Goal: Transaction & Acquisition: Purchase product/service

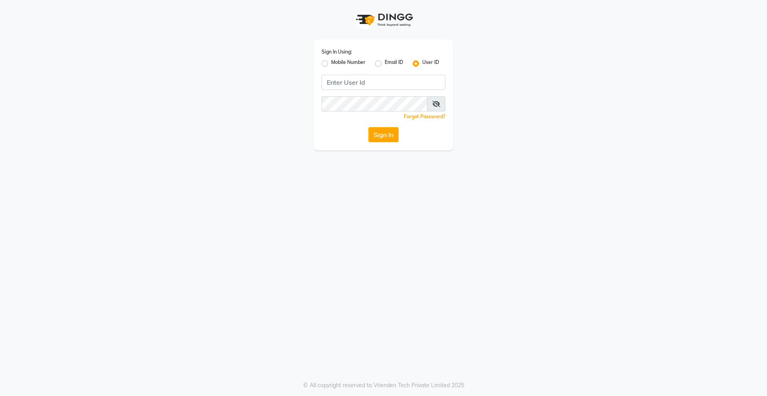
click at [332, 62] on label "Mobile Number" at bounding box center [348, 64] width 34 height 10
click at [332, 62] on input "Mobile Number" at bounding box center [333, 61] width 5 height 5
radio input "true"
click at [402, 81] on input "Username" at bounding box center [396, 82] width 97 height 15
click at [422, 62] on label "User ID" at bounding box center [430, 64] width 17 height 10
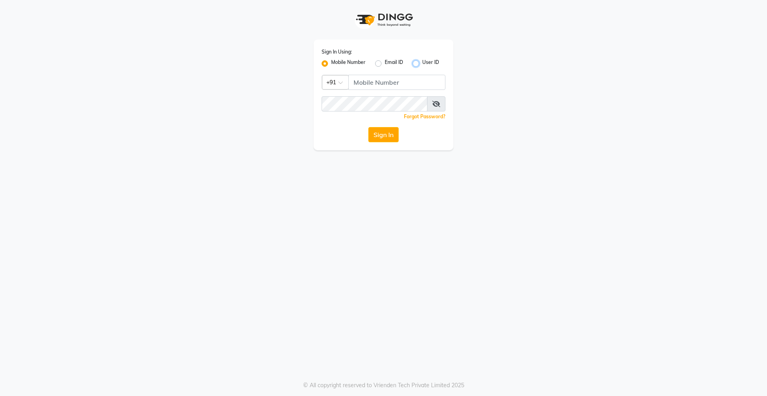
click at [422, 62] on input "User ID" at bounding box center [424, 61] width 5 height 5
radio input "true"
radio input "false"
click at [389, 80] on input "Username" at bounding box center [384, 82] width 124 height 15
click at [368, 127] on button "Sign In" at bounding box center [383, 134] width 30 height 15
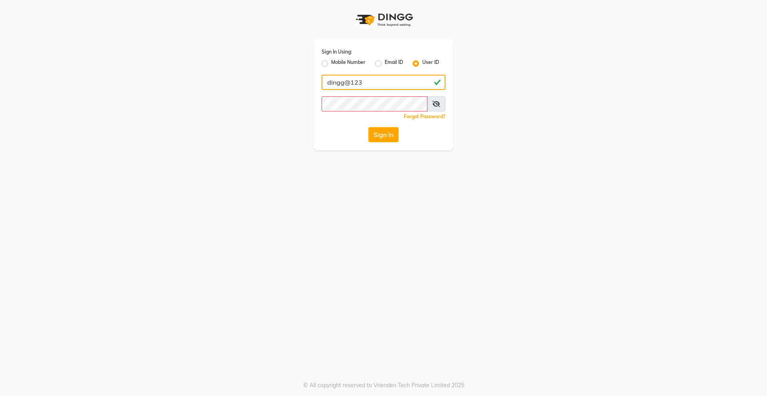
click at [368, 127] on button "Sign In" at bounding box center [383, 134] width 30 height 15
click at [345, 85] on input "dingg@123" at bounding box center [384, 82] width 124 height 15
type input "derma@123"
click at [368, 127] on button "Sign In" at bounding box center [383, 134] width 30 height 15
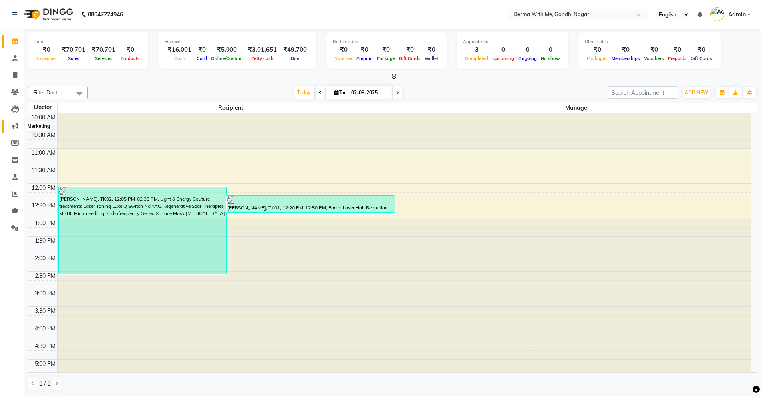
click at [13, 128] on icon at bounding box center [15, 126] width 6 height 6
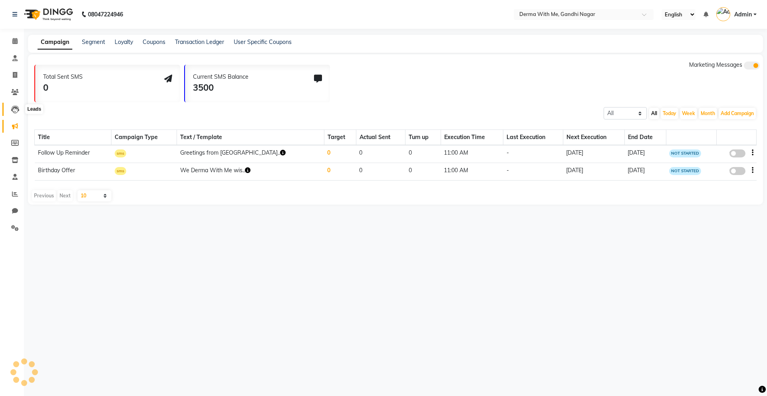
click at [15, 105] on span at bounding box center [15, 109] width 14 height 9
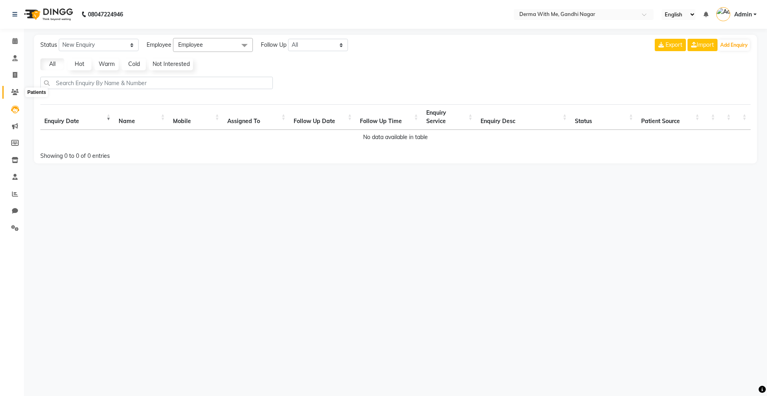
click at [15, 90] on icon at bounding box center [15, 92] width 8 height 6
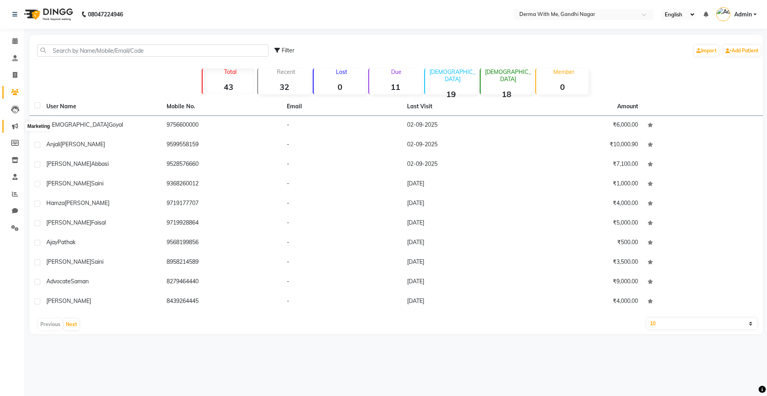
click at [14, 125] on icon at bounding box center [15, 126] width 6 height 6
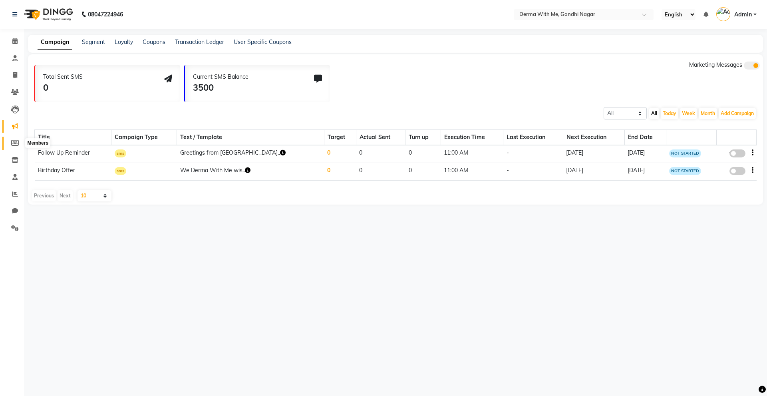
click at [10, 141] on span at bounding box center [15, 143] width 14 height 9
select select
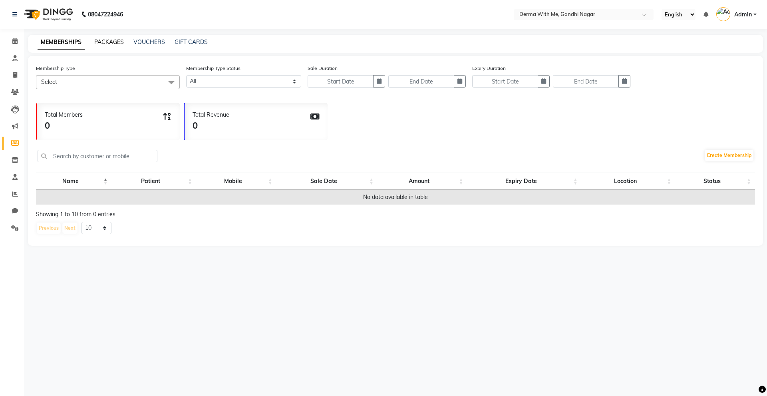
click at [103, 43] on link "PACKAGES" at bounding box center [109, 41] width 30 height 7
select select
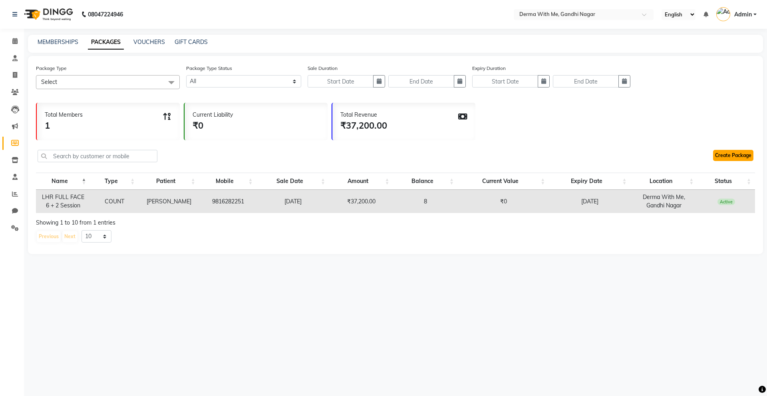
click at [725, 155] on link "Create Package" at bounding box center [733, 155] width 40 height 11
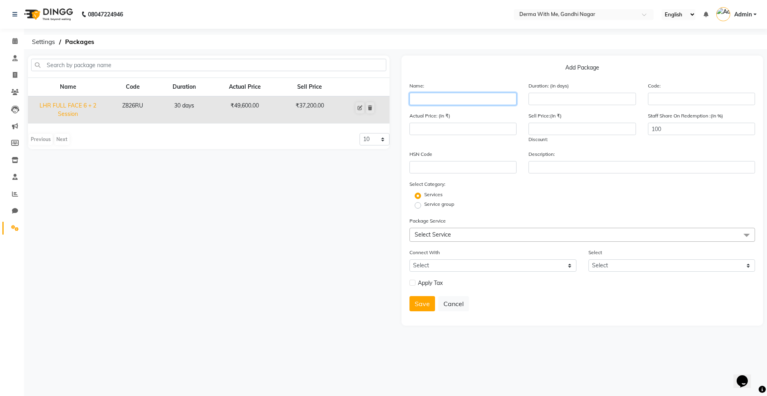
click at [463, 101] on input "text" at bounding box center [462, 99] width 107 height 12
type input "m"
type input "special package"
click at [471, 151] on div "HSN Code" at bounding box center [462, 162] width 119 height 24
click at [556, 98] on input "number" at bounding box center [581, 99] width 107 height 12
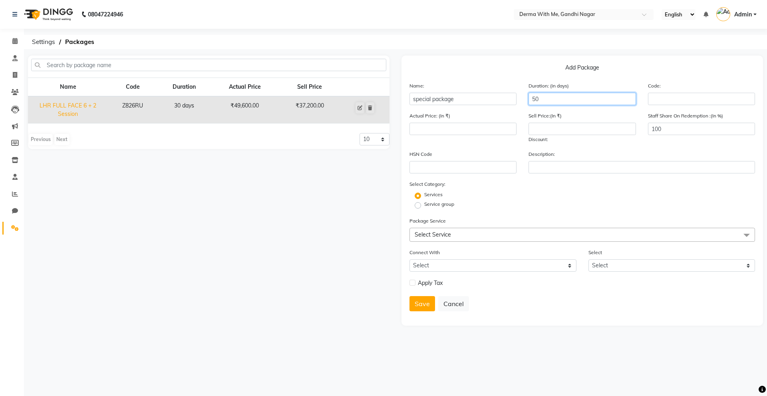
type input "5"
type input "364"
click at [510, 150] on div "HSN Code" at bounding box center [462, 162] width 119 height 24
click at [469, 123] on input "number" at bounding box center [462, 129] width 107 height 12
click at [438, 129] on input "26900" at bounding box center [462, 129] width 107 height 12
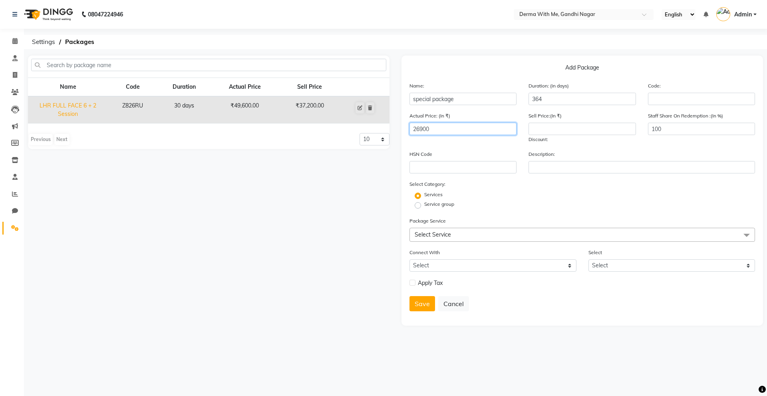
drag, startPoint x: 438, startPoint y: 129, endPoint x: 399, endPoint y: 128, distance: 39.2
click at [400, 129] on div "Add Package Name: special package Duration: (in days) 364 Code: Actual Price: (…" at bounding box center [582, 191] width 374 height 270
type input "4"
click at [562, 134] on input "number" at bounding box center [581, 129] width 107 height 12
drag, startPoint x: 407, startPoint y: 126, endPoint x: 374, endPoint y: 125, distance: 33.2
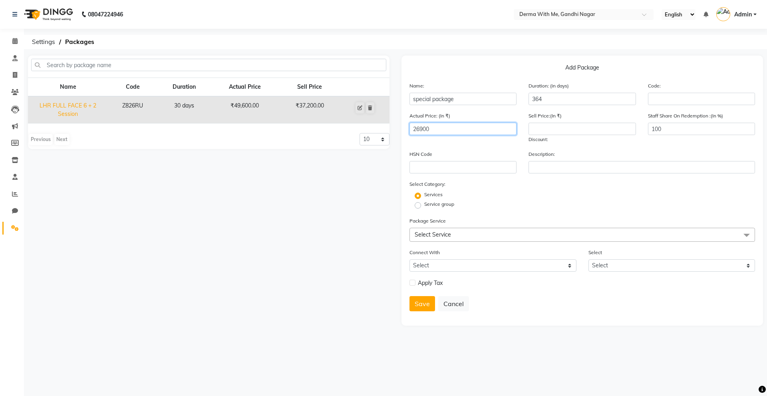
click at [374, 125] on div "Name Code Duration Actual Price Sell Price LHR FULL FACE 6 + 2 Session Z826RU 3…" at bounding box center [395, 191] width 747 height 270
type input "42000"
click at [568, 127] on input "number" at bounding box center [581, 129] width 107 height 12
type input "26900"
click at [592, 202] on div "Service group" at bounding box center [582, 206] width 358 height 10
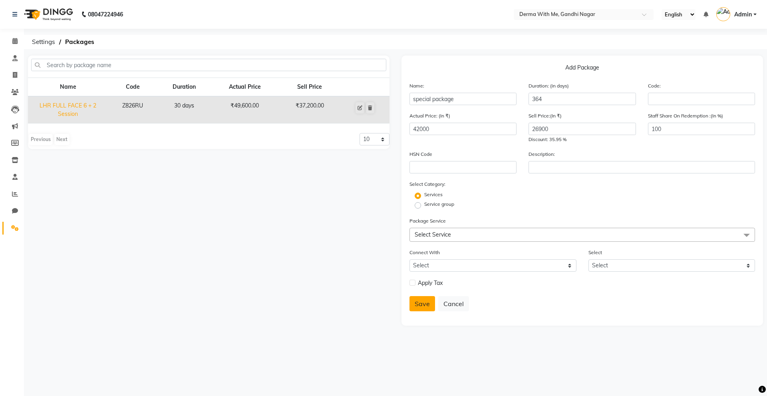
click at [425, 304] on button "Save" at bounding box center [422, 303] width 26 height 15
click at [456, 233] on span "Select Service" at bounding box center [582, 235] width 346 height 14
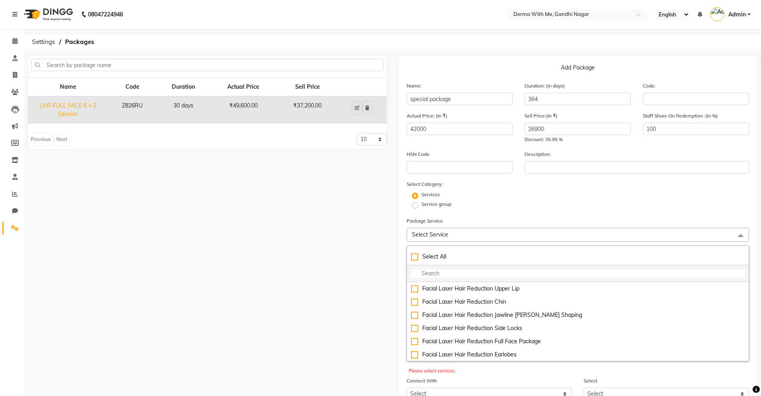
click at [472, 270] on input "multiselect-search" at bounding box center [578, 273] width 334 height 8
type input "me"
checkbox input "true"
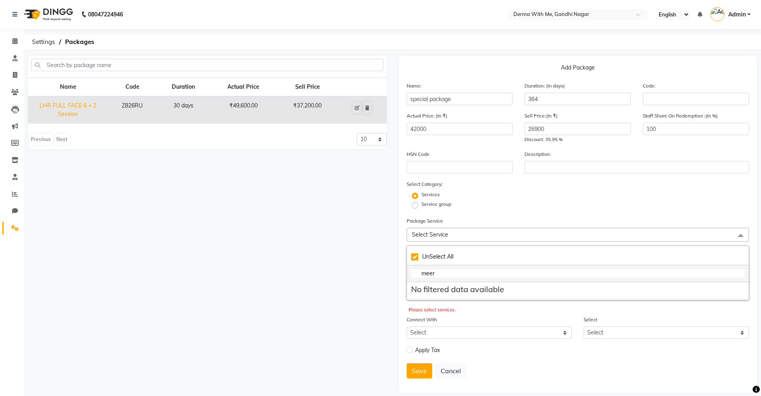
type input "mee"
checkbox input "false"
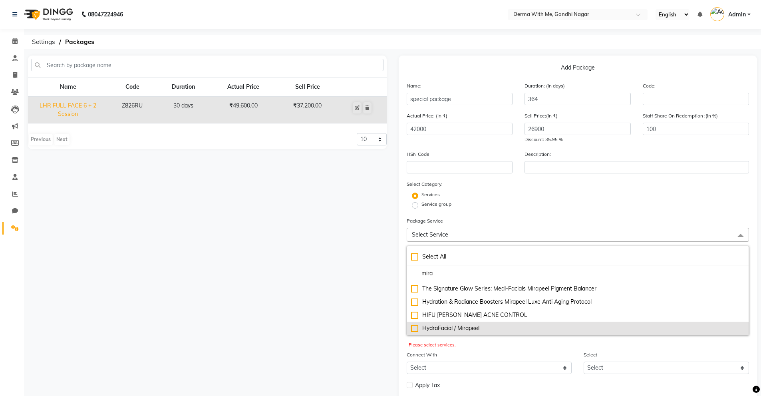
type input "mira"
click at [450, 332] on div "HydraFacial / Mirapeel" at bounding box center [578, 328] width 334 height 8
checkbox input "true"
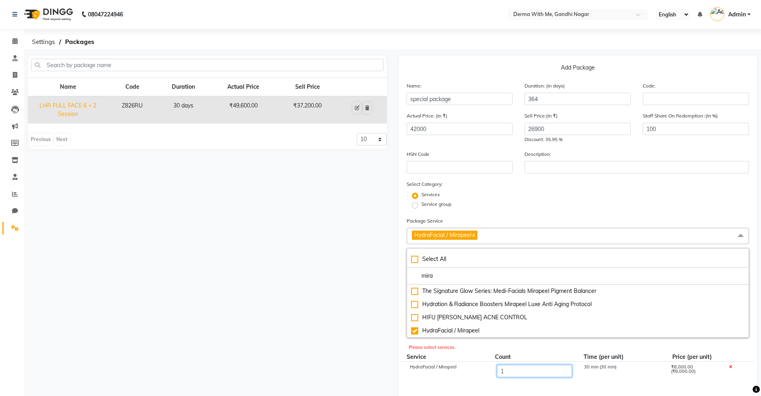
drag, startPoint x: 517, startPoint y: 371, endPoint x: 496, endPoint y: 370, distance: 21.6
click at [496, 370] on div "1" at bounding box center [534, 372] width 87 height 14
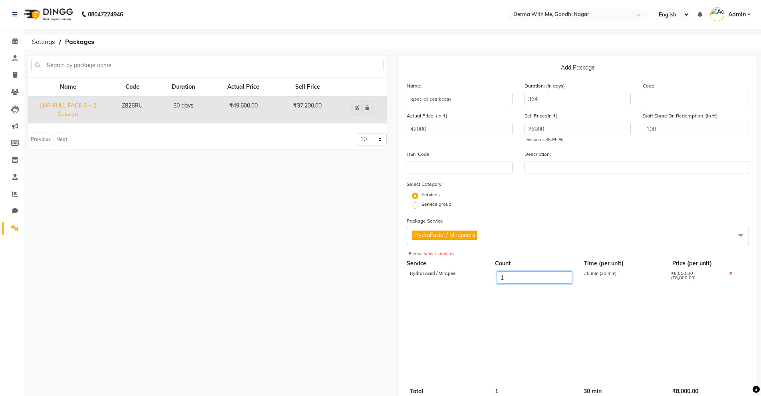
type input "5"
click at [541, 346] on cdk-virtual-scroll-viewport "HydraFacial / Mirapeel 5 30 min (30 min) ₹8,000.00 (₹8,000.00)" at bounding box center [578, 327] width 343 height 119
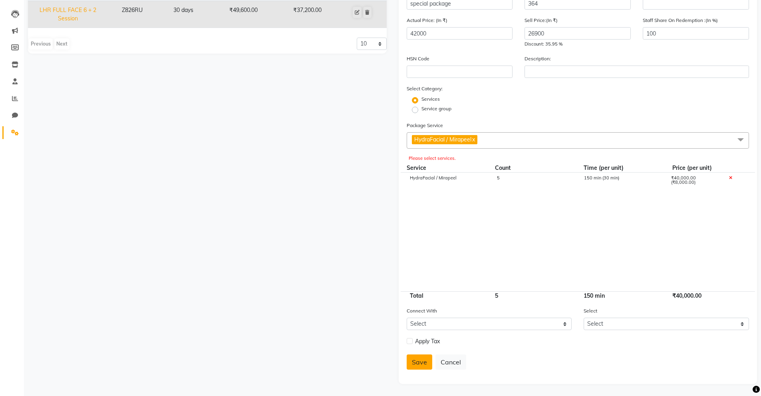
click at [421, 363] on button "Save" at bounding box center [420, 361] width 26 height 15
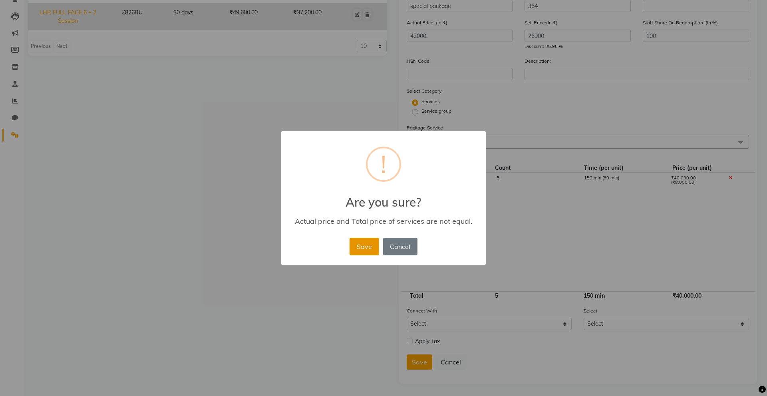
click at [366, 248] on button "Save" at bounding box center [364, 247] width 29 height 18
select select
checkbox input "false"
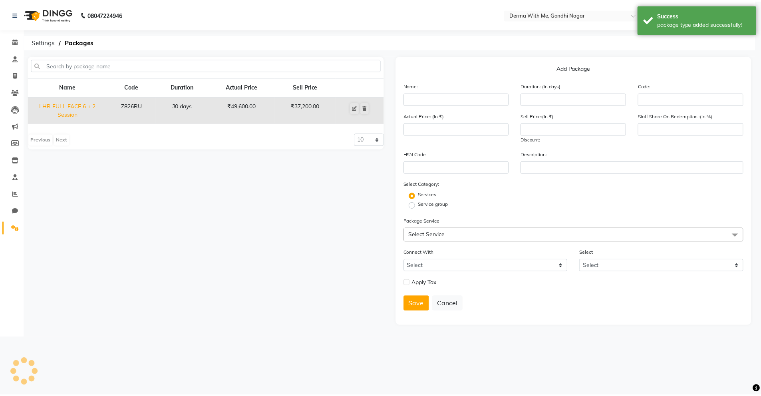
scroll to position [0, 0]
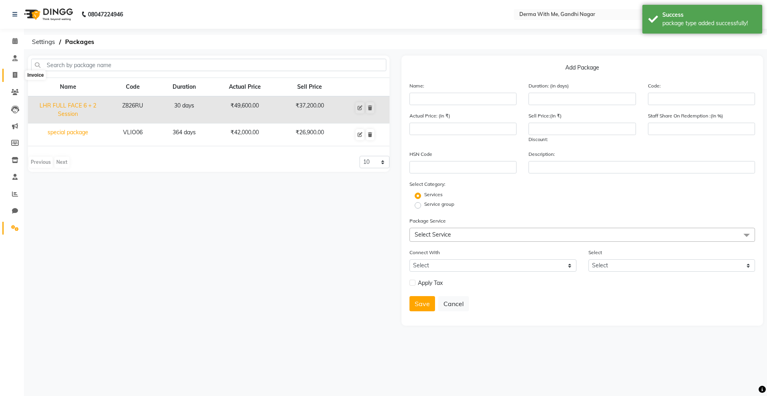
click at [11, 72] on span at bounding box center [15, 75] width 14 height 9
select select "8404"
select select "service"
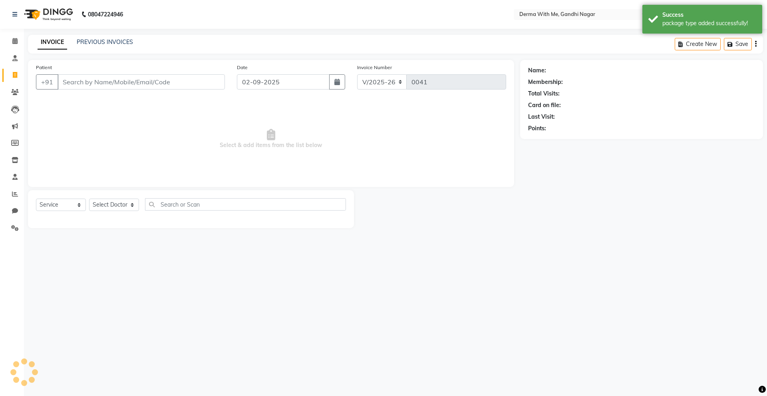
click at [131, 84] on input "Patient" at bounding box center [141, 81] width 167 height 15
type input "m"
type input "e"
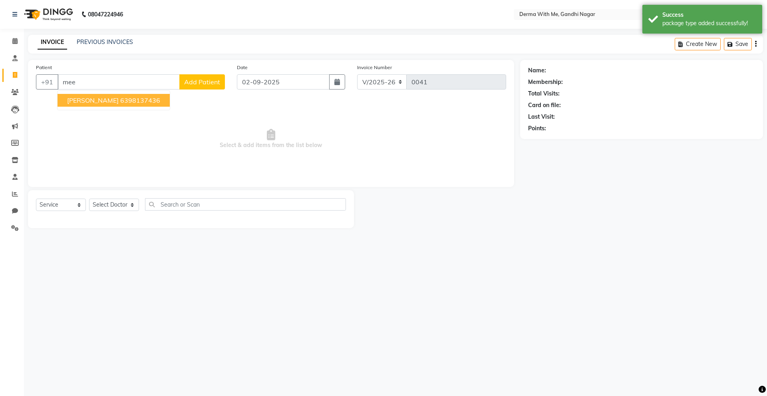
click at [131, 99] on ngb-highlight "6398137436" at bounding box center [140, 100] width 40 height 8
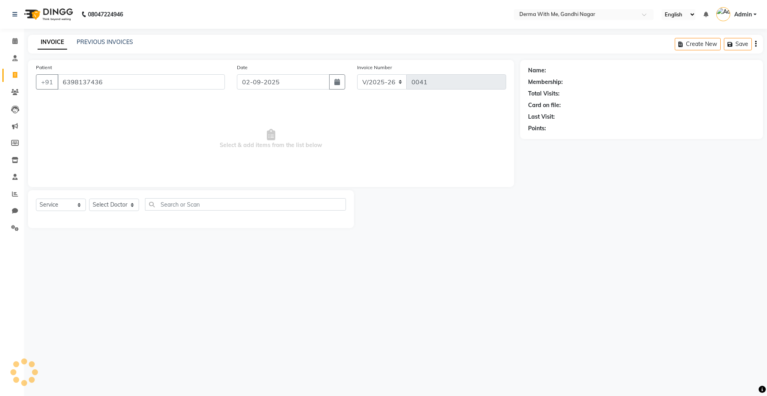
type input "6398137436"
click at [60, 208] on select "Select Service Product Membership Package Voucher Prepaid Gift Card" at bounding box center [61, 205] width 50 height 12
select select "package"
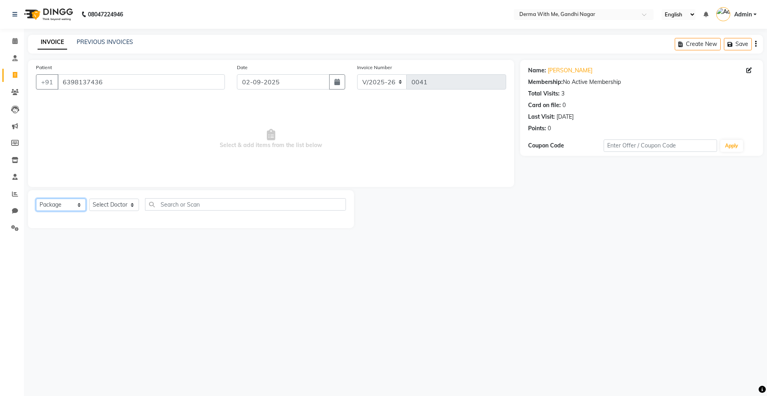
click at [36, 199] on select "Select Service Product Membership Package Voucher Prepaid Gift Card" at bounding box center [61, 205] width 50 height 12
click at [336, 230] on label at bounding box center [337, 233] width 6 height 6
click at [336, 231] on input "checkbox" at bounding box center [336, 233] width 5 height 5
click at [338, 233] on label at bounding box center [337, 233] width 6 height 6
click at [338, 233] on input "checkbox" at bounding box center [336, 233] width 5 height 5
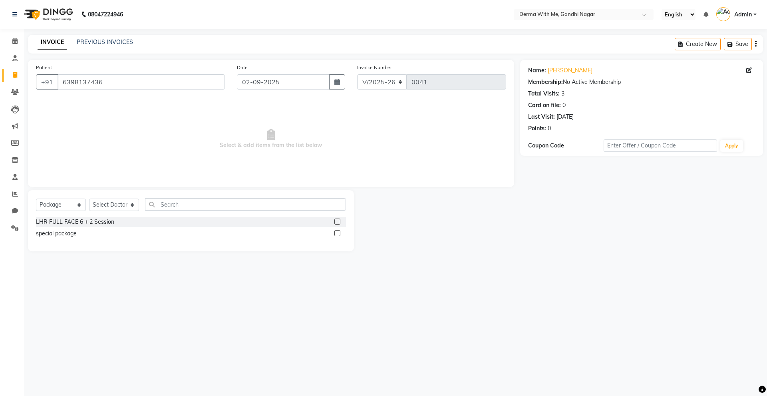
click at [336, 234] on label at bounding box center [337, 233] width 6 height 6
click at [336, 234] on input "checkbox" at bounding box center [336, 233] width 5 height 5
click at [399, 159] on span "Select & add items from the list below" at bounding box center [271, 139] width 470 height 80
click at [336, 233] on label at bounding box center [337, 233] width 6 height 6
click at [336, 233] on input "checkbox" at bounding box center [336, 233] width 5 height 5
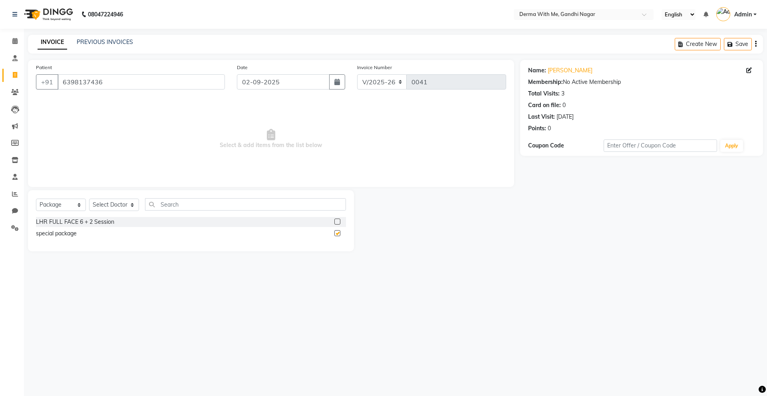
click at [336, 233] on label at bounding box center [337, 233] width 6 height 6
click at [336, 233] on input "checkbox" at bounding box center [336, 233] width 5 height 5
checkbox input "false"
click at [266, 233] on div "special package" at bounding box center [191, 233] width 310 height 10
click at [267, 234] on div "special package" at bounding box center [191, 233] width 310 height 10
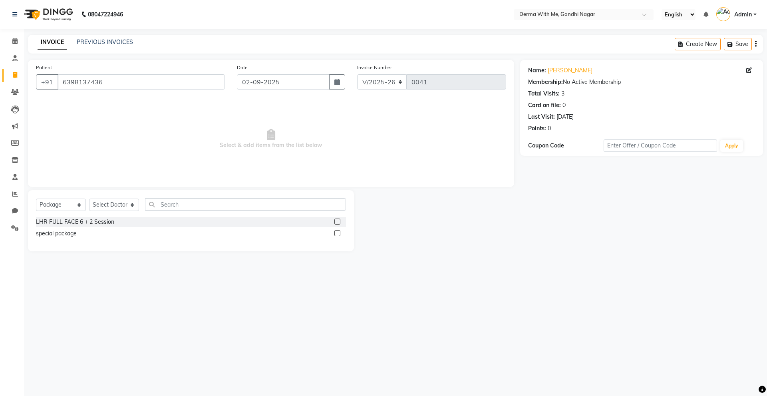
click at [267, 234] on div "special package" at bounding box center [191, 233] width 310 height 10
drag, startPoint x: 118, startPoint y: 201, endPoint x: 121, endPoint y: 205, distance: 4.6
click at [118, 201] on select "Select Doctor Manager Recipient" at bounding box center [114, 205] width 50 height 12
select select "82999"
click at [89, 199] on select "Select Doctor Manager Recipient" at bounding box center [114, 205] width 50 height 12
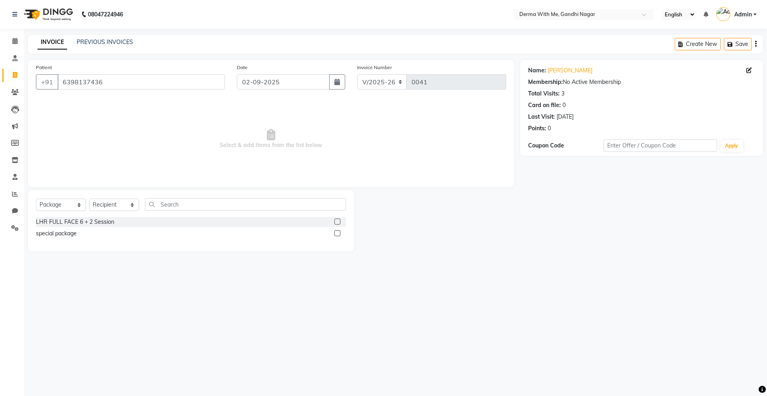
click at [338, 234] on label at bounding box center [337, 233] width 6 height 6
click at [338, 234] on input "checkbox" at bounding box center [336, 233] width 5 height 5
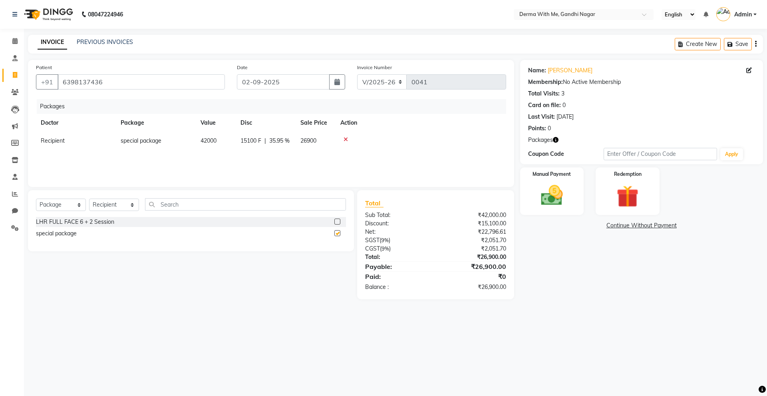
checkbox input "false"
click at [469, 159] on div "Packages Doctor Package Value Disc Sale Price Action Recipient special package …" at bounding box center [271, 139] width 470 height 80
click at [544, 194] on img at bounding box center [551, 195] width 37 height 26
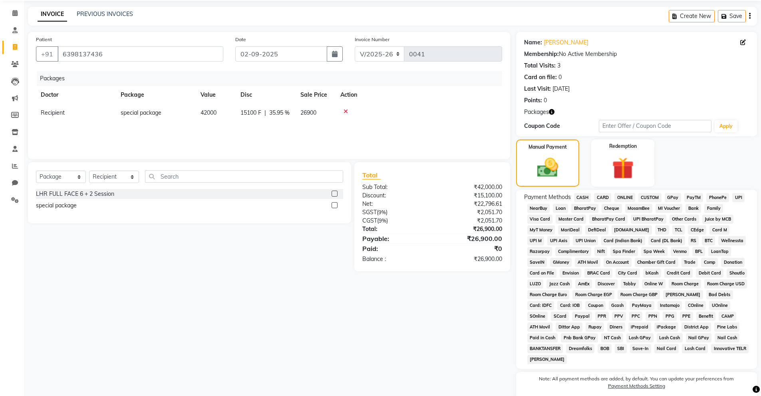
scroll to position [60, 0]
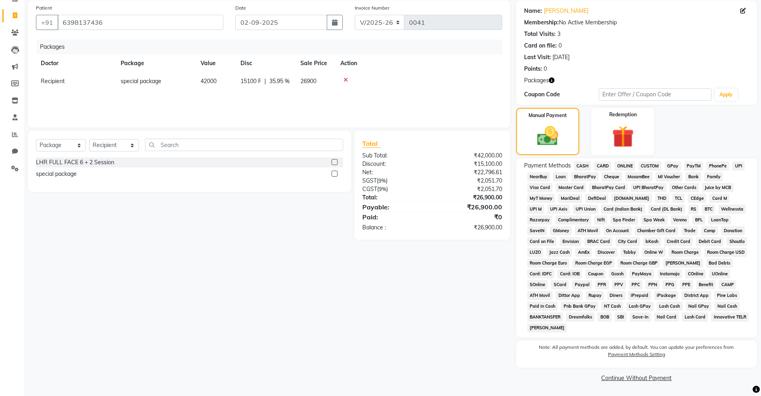
click at [586, 164] on span "CASH" at bounding box center [582, 165] width 17 height 9
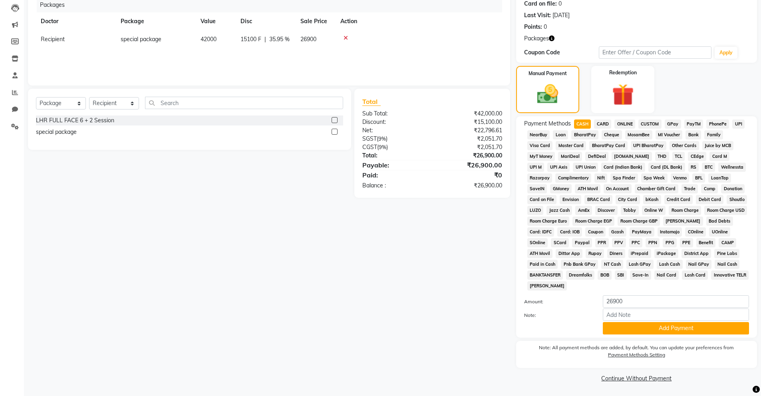
scroll to position [102, 0]
click at [663, 325] on button "Add Payment" at bounding box center [676, 328] width 146 height 12
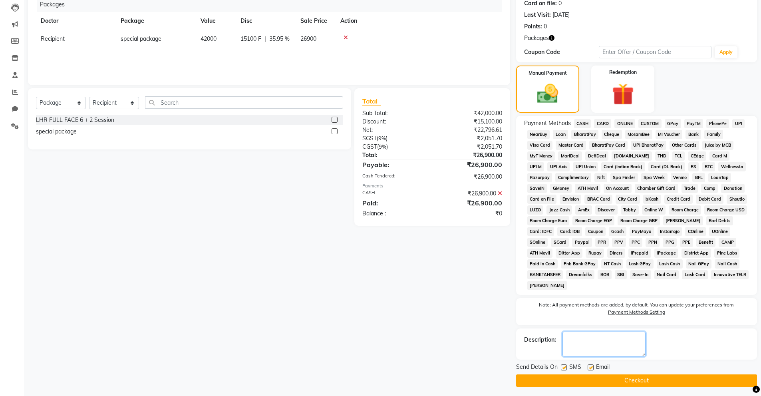
click at [594, 340] on textarea at bounding box center [603, 344] width 83 height 25
click at [642, 376] on button "Checkout" at bounding box center [636, 380] width 241 height 12
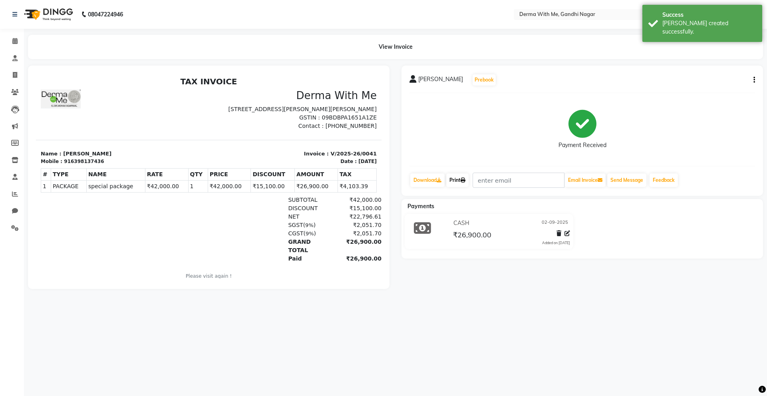
click at [467, 176] on link "Print" at bounding box center [457, 180] width 22 height 14
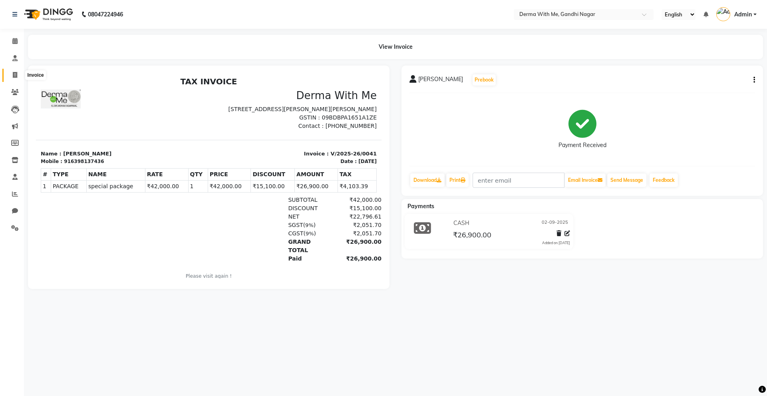
click at [18, 78] on span at bounding box center [15, 75] width 14 height 9
select select "8404"
select select "service"
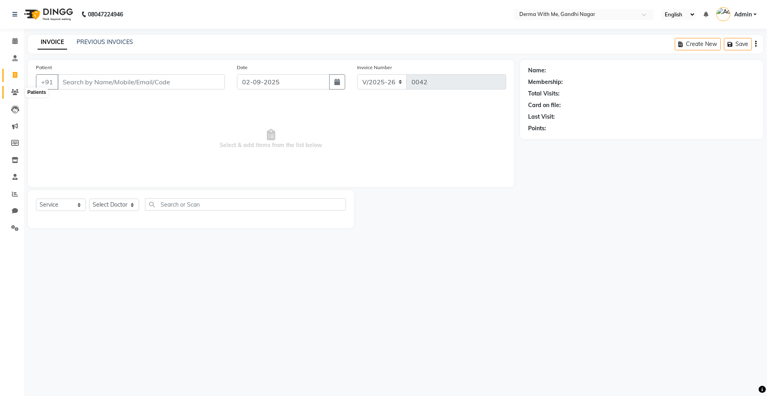
click at [13, 94] on icon at bounding box center [15, 92] width 8 height 6
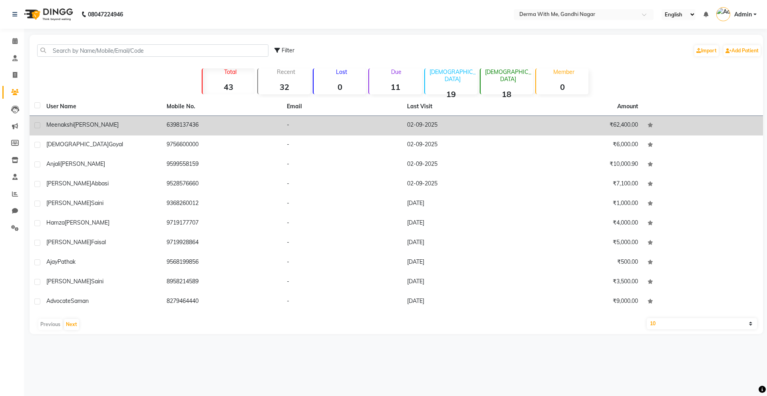
click at [82, 117] on td "Meenakshi Singhal" at bounding box center [102, 126] width 120 height 20
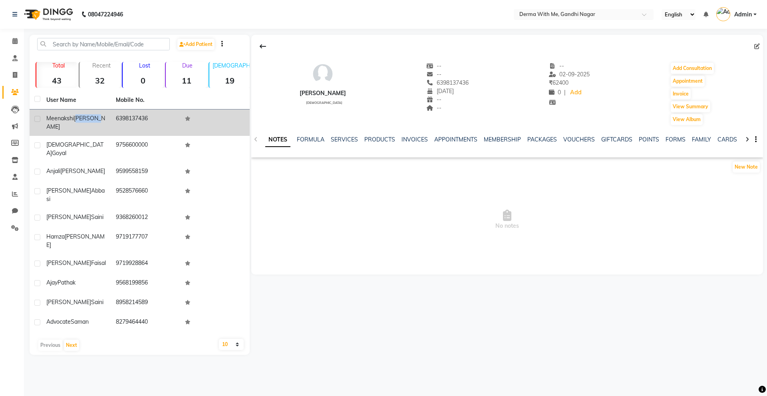
click at [82, 117] on span "Singhal" at bounding box center [75, 123] width 59 height 16
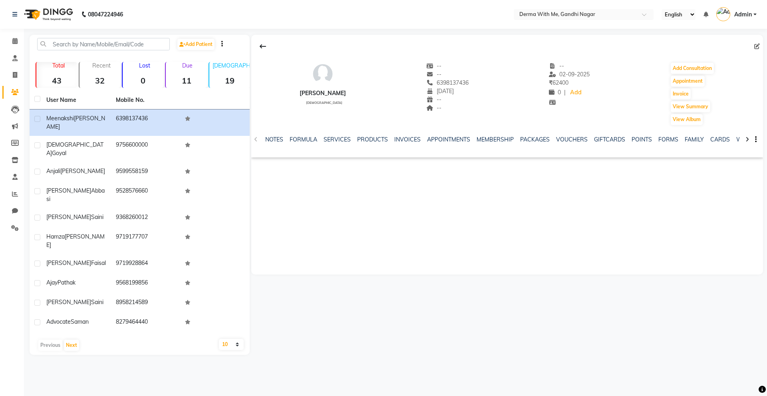
click at [320, 135] on ul "NOTES FORMULA SERVICES PRODUCTS INVOICES APPOINTMENTS MEMBERSHIP PACKAGES VOUCH…" at bounding box center [515, 139] width 500 height 8
click at [337, 141] on link "SERVICES" at bounding box center [337, 139] width 27 height 7
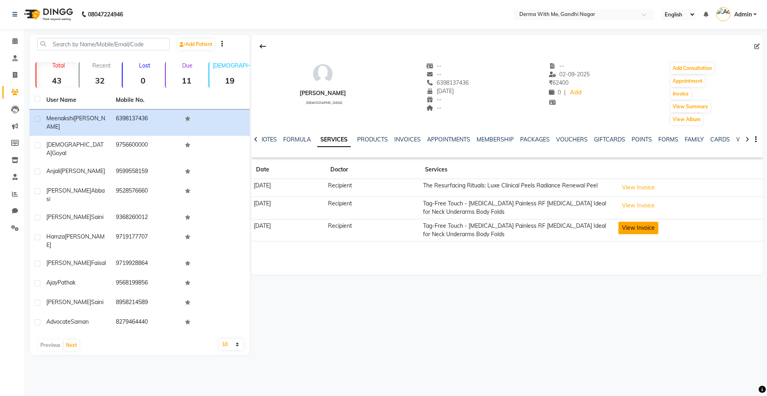
click at [648, 227] on button "View Invoice" at bounding box center [638, 228] width 40 height 12
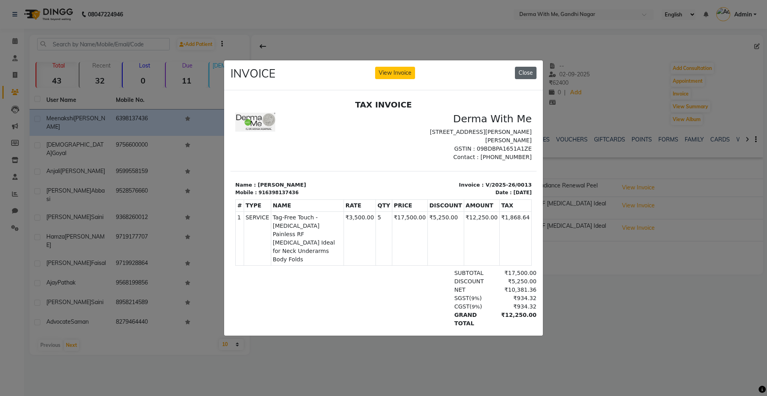
click at [533, 73] on button "Close" at bounding box center [526, 73] width 22 height 12
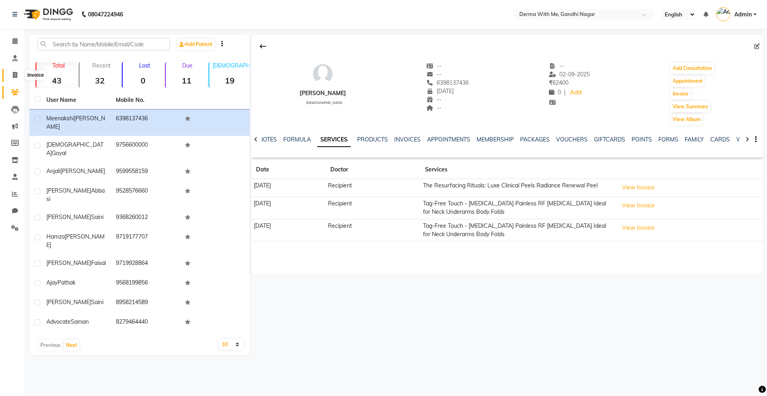
click at [16, 77] on icon at bounding box center [15, 75] width 4 height 6
select select "8404"
select select "service"
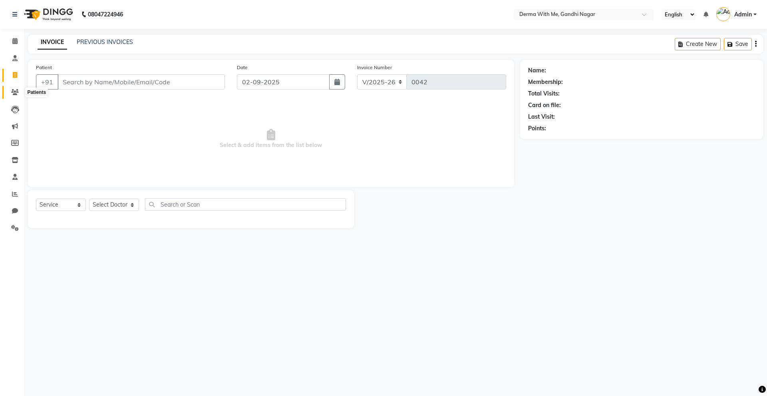
click at [17, 94] on icon at bounding box center [15, 92] width 8 height 6
